Goal: Information Seeking & Learning: Learn about a topic

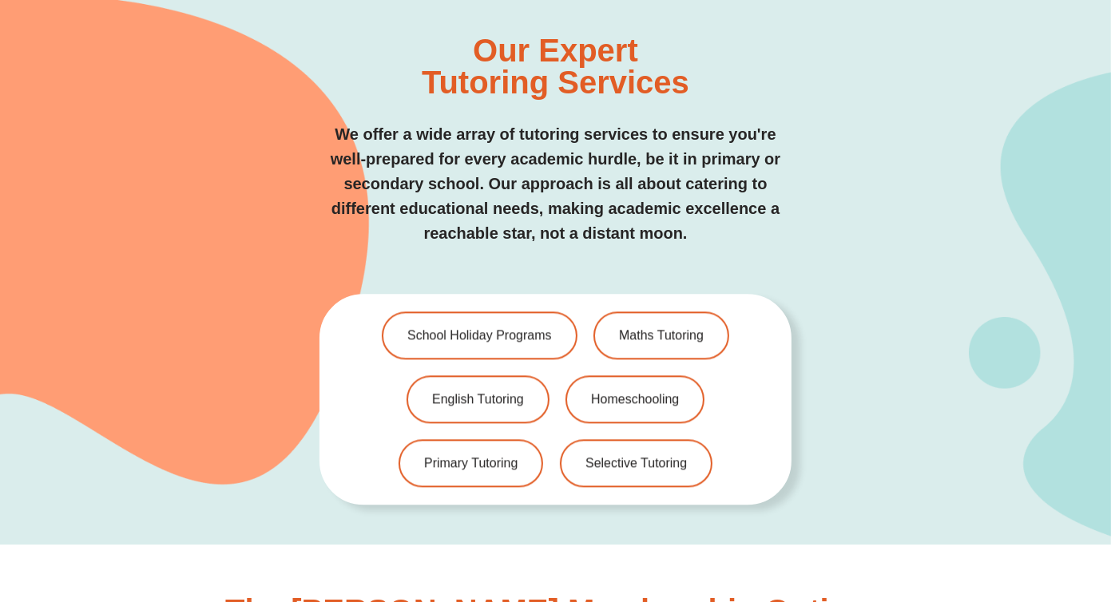
scroll to position [3275, 0]
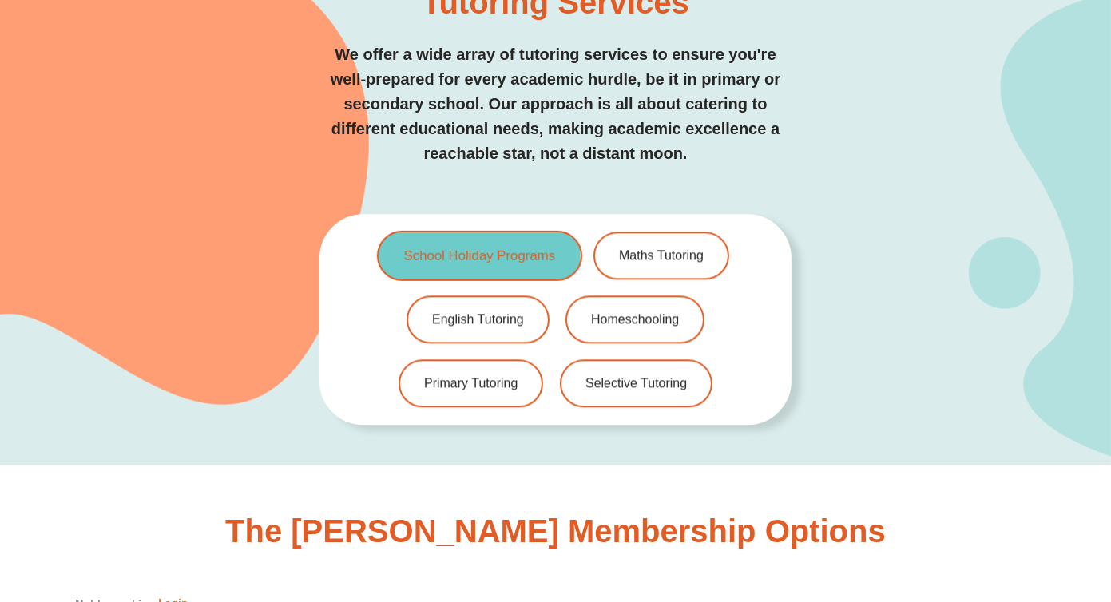
click at [489, 249] on span "School Holiday Programs" at bounding box center [480, 256] width 152 height 14
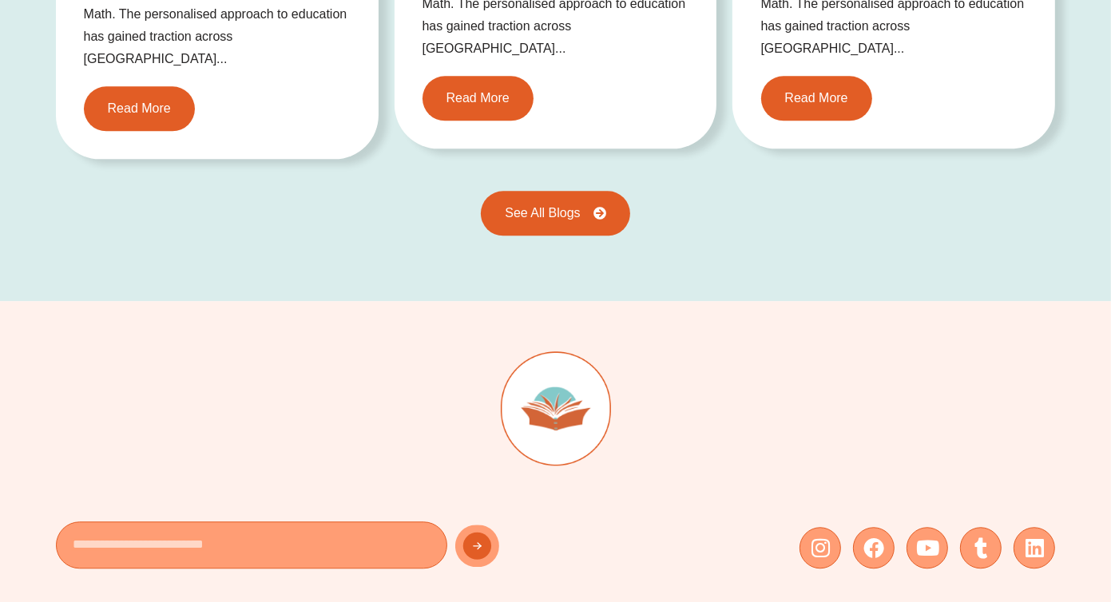
scroll to position [3834, 0]
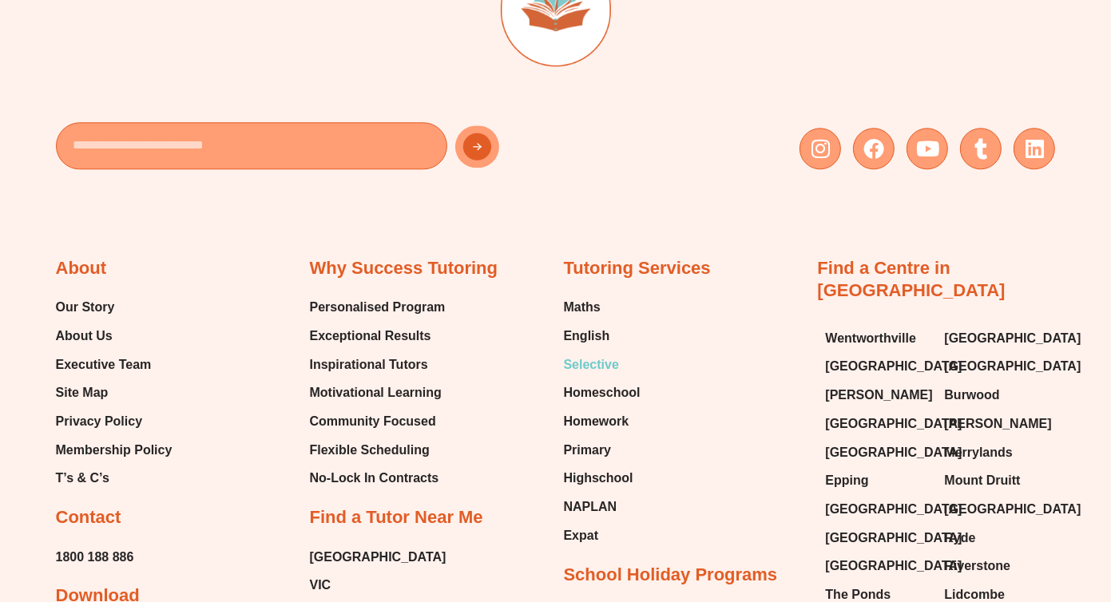
click at [604, 353] on span "Selective" at bounding box center [591, 365] width 55 height 24
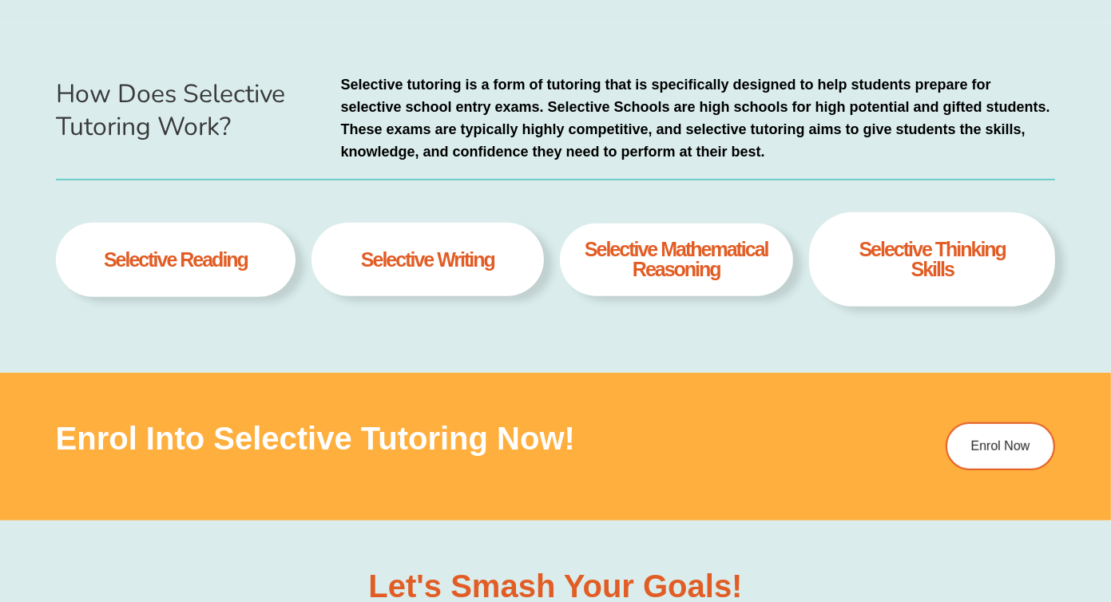
scroll to position [719, 0]
click at [439, 268] on h4 "selective writing" at bounding box center [427, 259] width 133 height 20
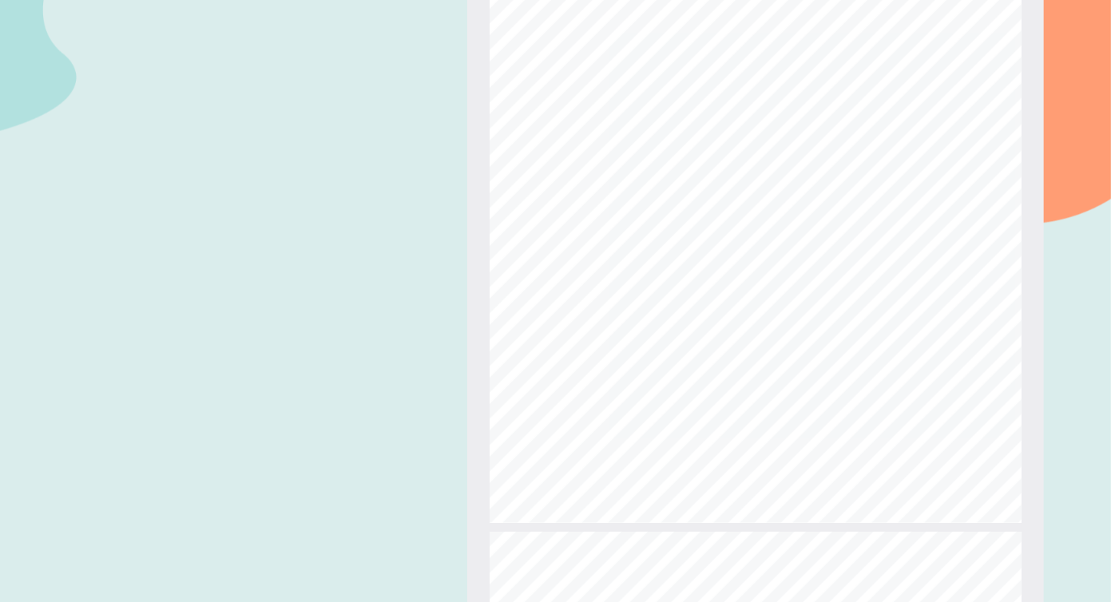
scroll to position [886, 0]
click at [556, 294] on span "08" at bounding box center [556, 293] width 27 height 23
click at [903, 100] on div "What is Success Tutoring’s Selective Course? 10 Resources Provided: Two section…" at bounding box center [755, 176] width 532 height 752
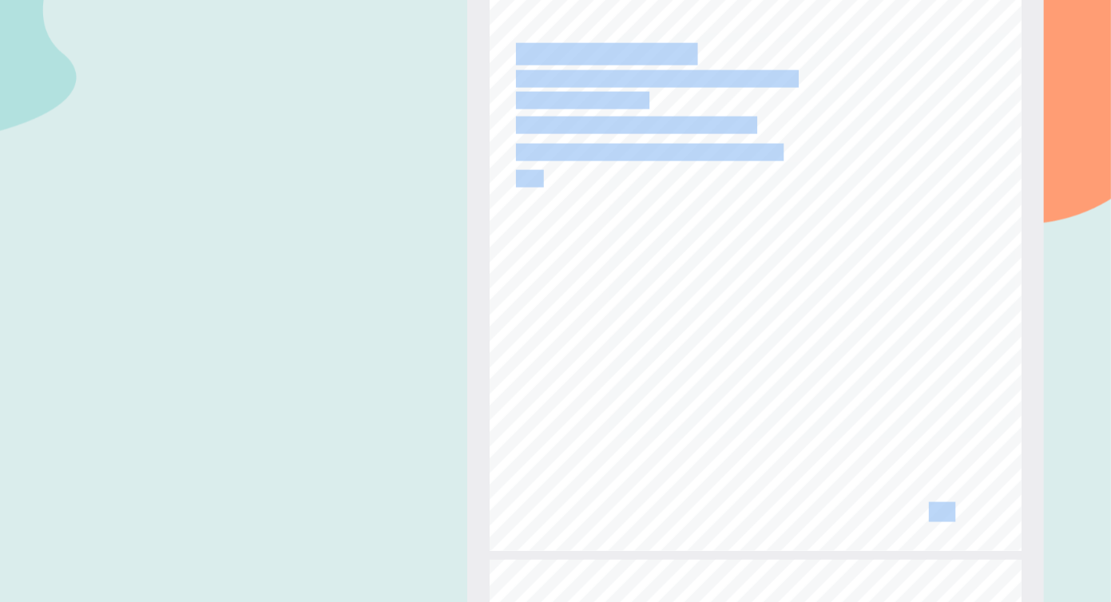
click at [902, 117] on div "What is Success Tutoring’s Selective Course? 10 Resources Provided: Two section…" at bounding box center [755, 176] width 532 height 752
click at [896, 123] on div "What is Success Tutoring’s Selective Course? 10 Resources Provided: Two section…" at bounding box center [755, 176] width 532 height 752
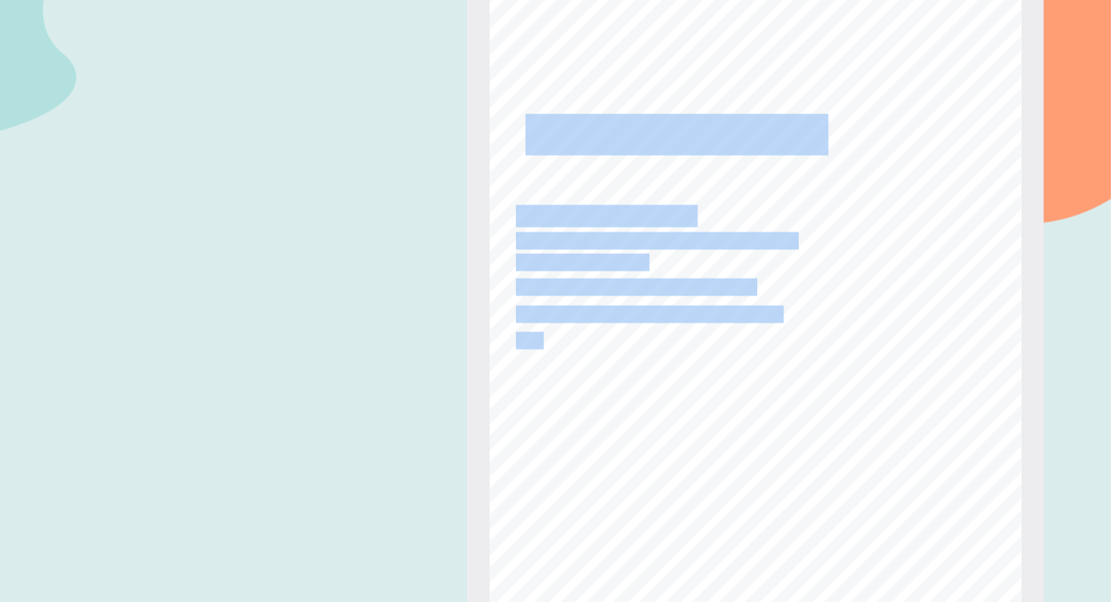
scroll to position [7515, 0]
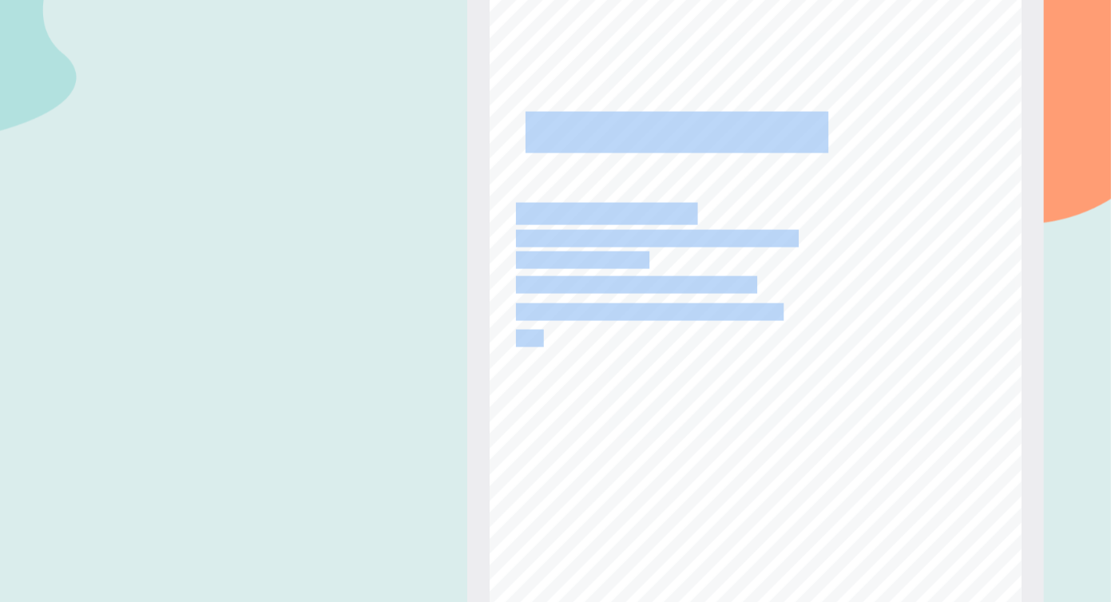
click at [724, 365] on div "What is Success Tutoring’s Selective Course? 10 Resources Provided: Two section…" at bounding box center [755, 335] width 532 height 752
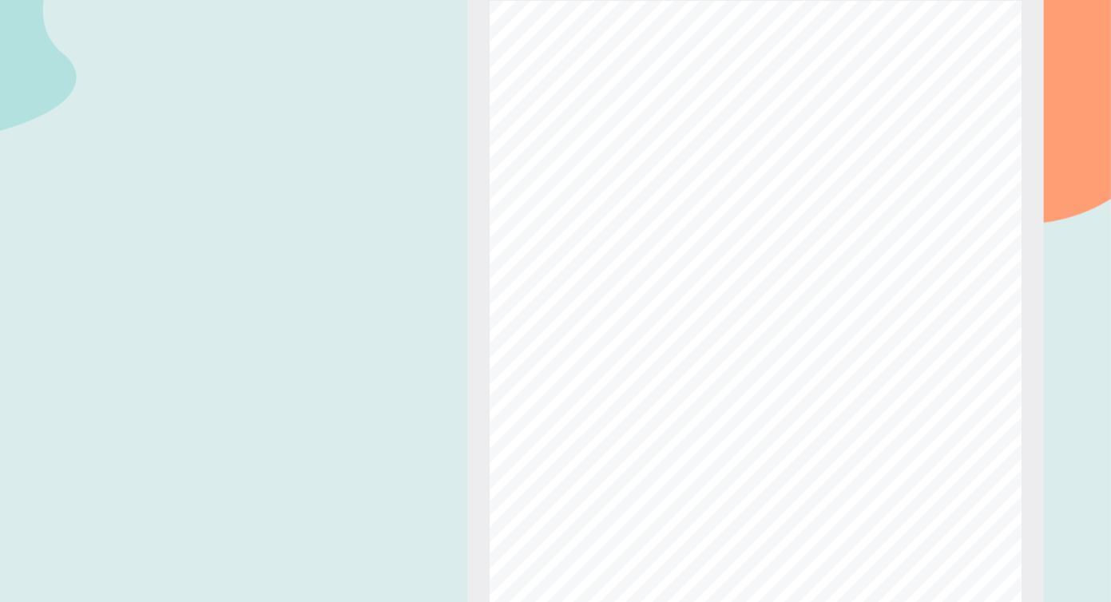
scroll to position [8314, 0]
type input "**"
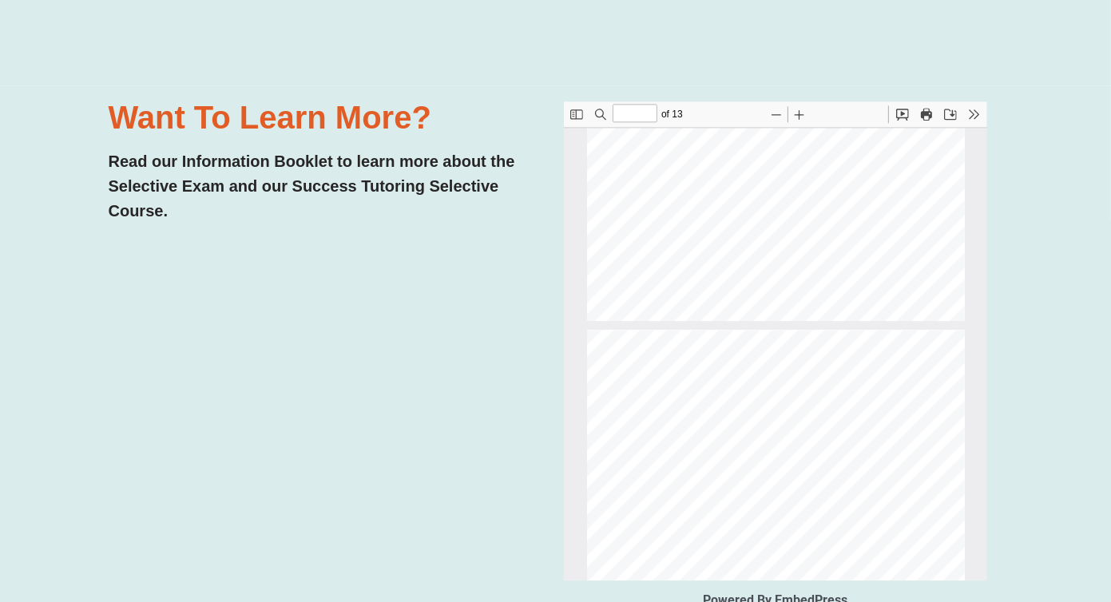
scroll to position [252, 0]
type input "*"
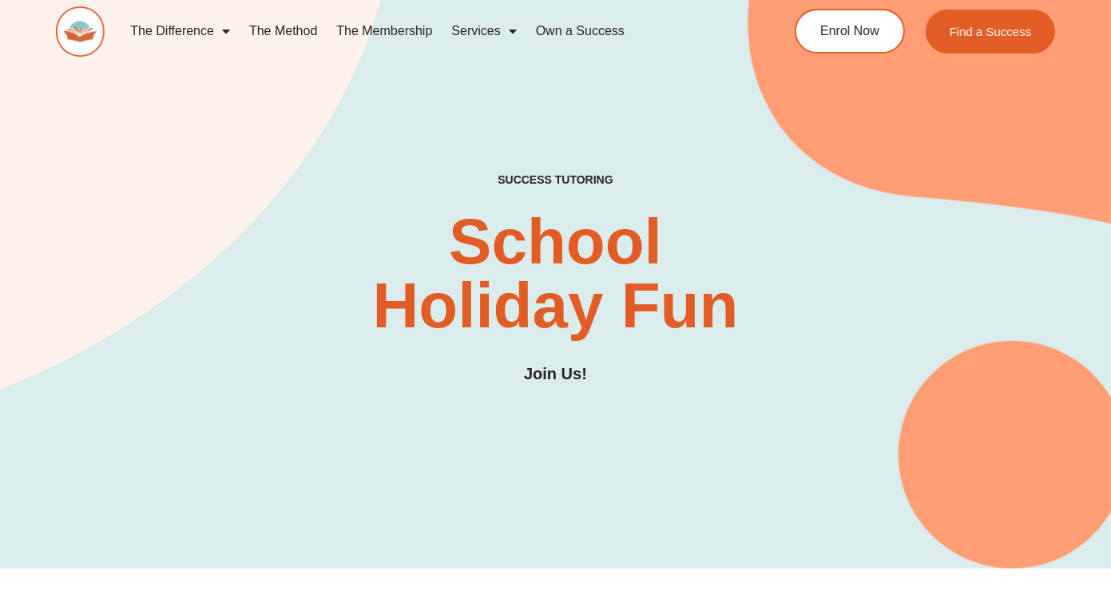
click at [274, 30] on link "The Method" at bounding box center [283, 31] width 87 height 37
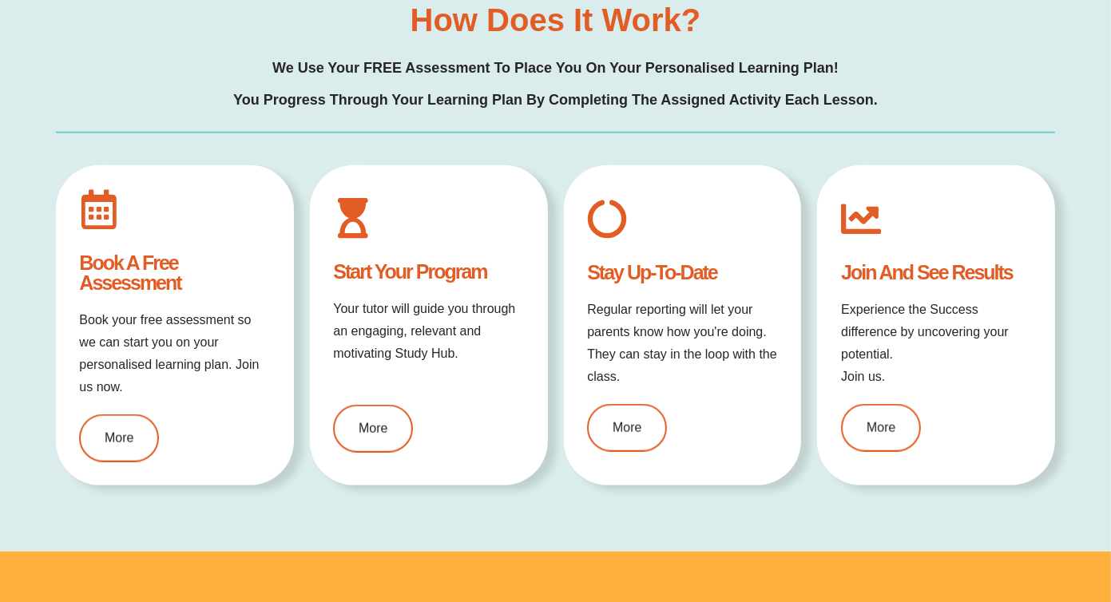
scroll to position [1676, 0]
